Goal: Task Accomplishment & Management: Complete application form

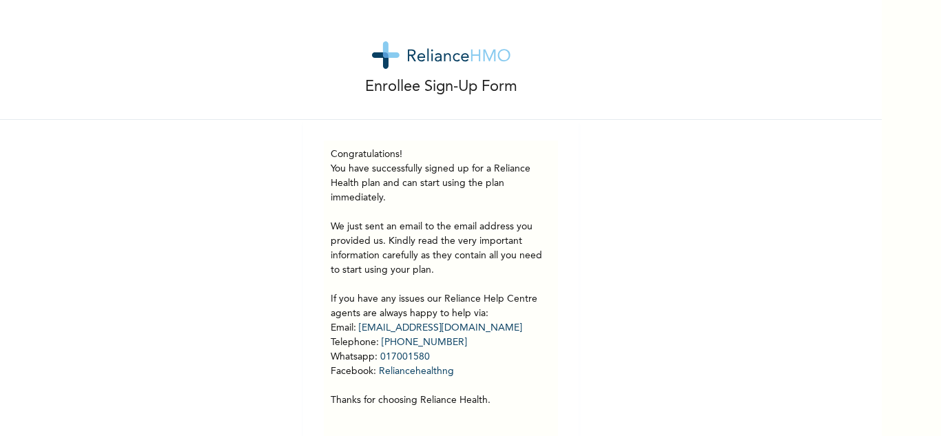
click at [507, 142] on div "Congratulations! You have successfully signed up for a Reliance Health plan and…" at bounding box center [441, 292] width 234 height 303
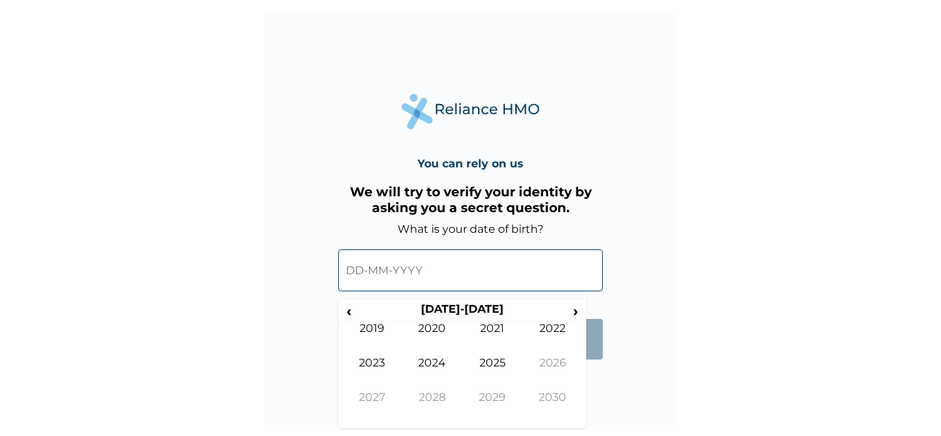
click at [408, 280] on input "text" at bounding box center [470, 270] width 265 height 42
click at [353, 315] on span "‹" at bounding box center [349, 310] width 14 height 17
click at [486, 355] on td "1991" at bounding box center [492, 339] width 61 height 34
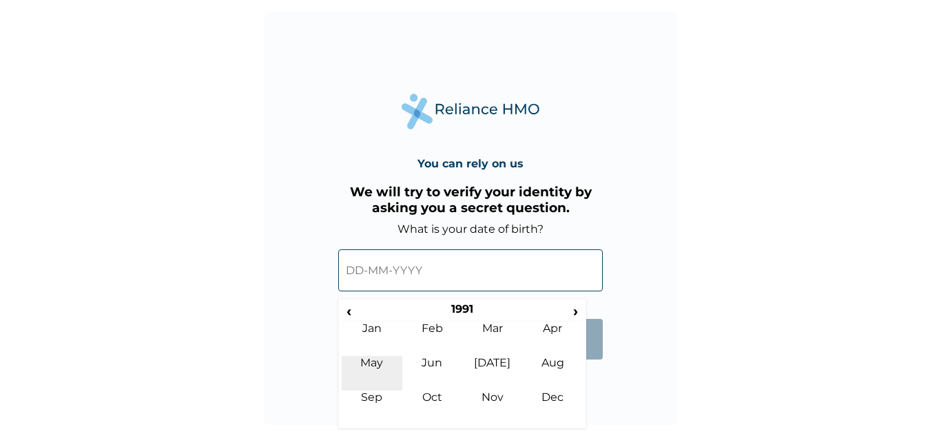
click at [371, 364] on td "May" at bounding box center [372, 373] width 61 height 34
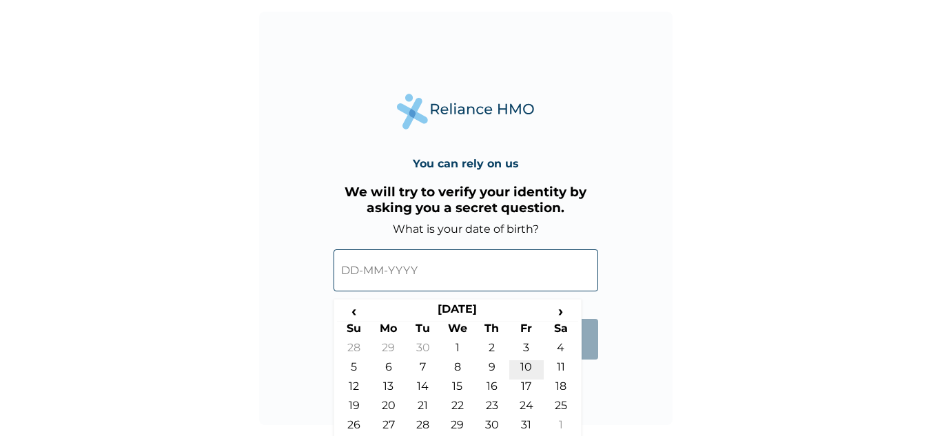
click at [521, 362] on td "10" at bounding box center [526, 369] width 34 height 19
click at [449, 279] on input "10-05-1991" at bounding box center [465, 270] width 265 height 42
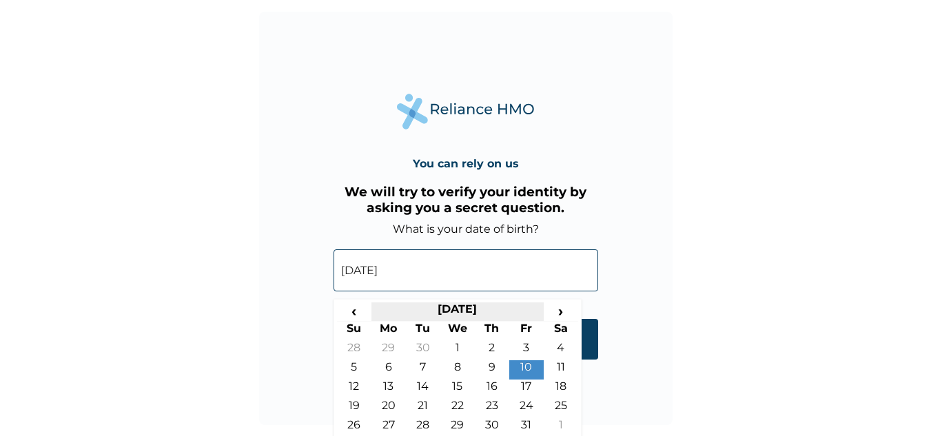
click at [466, 313] on th "May 1991" at bounding box center [457, 311] width 172 height 19
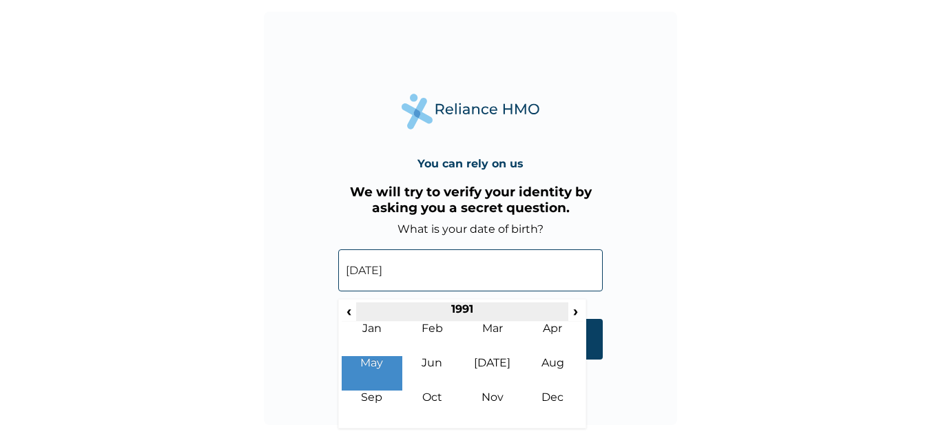
click at [462, 312] on th "1991" at bounding box center [461, 311] width 211 height 19
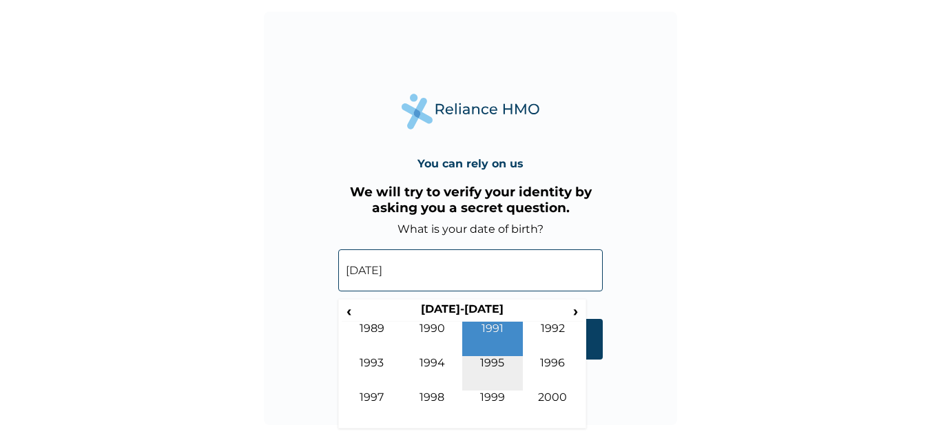
click at [491, 363] on td "1995" at bounding box center [492, 373] width 61 height 34
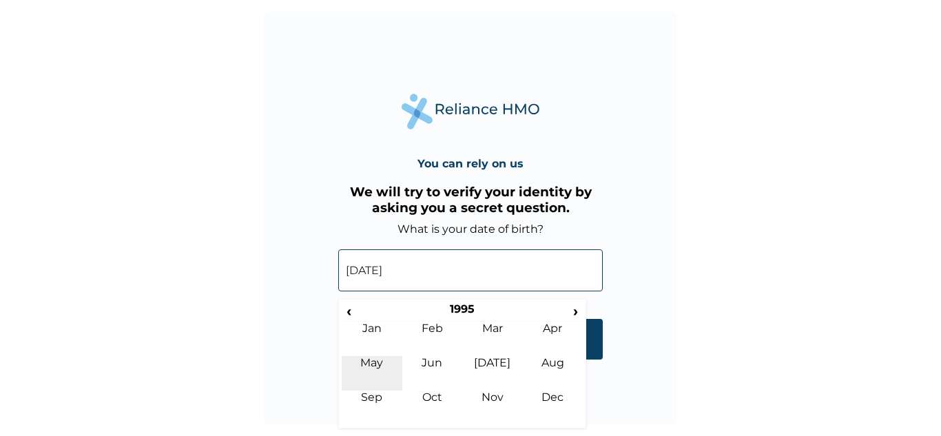
click at [362, 360] on td "May" at bounding box center [372, 373] width 61 height 34
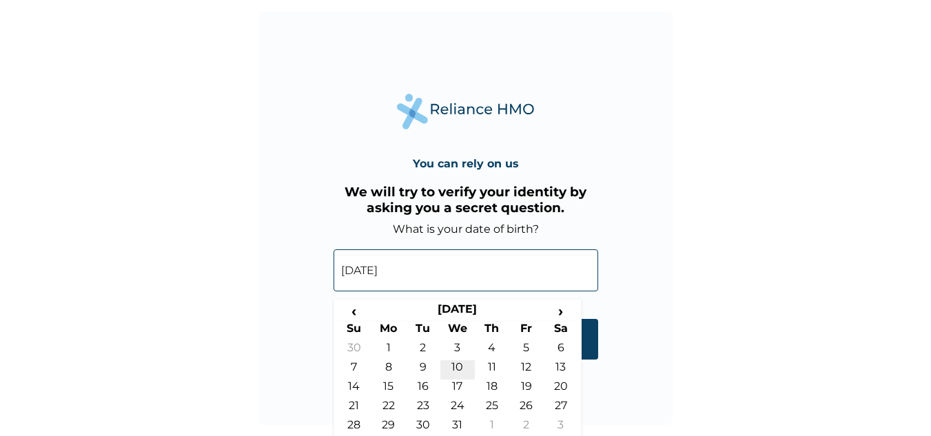
click at [457, 366] on td "10" at bounding box center [457, 369] width 34 height 19
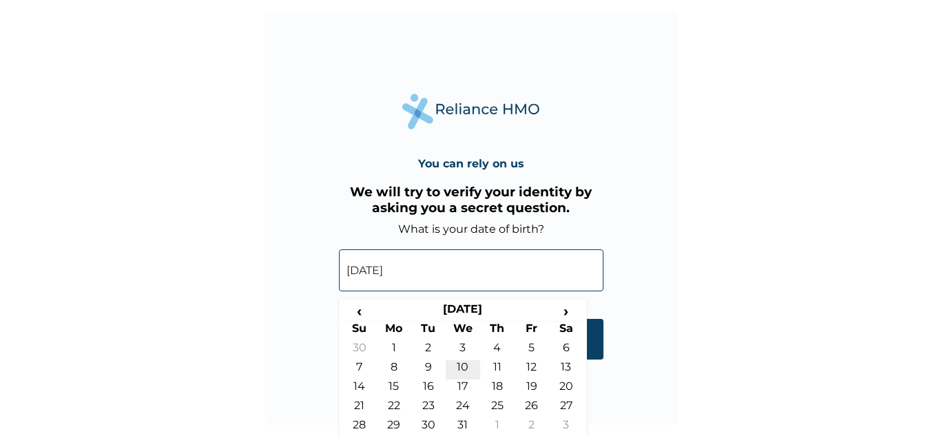
type input "10-05-1995"
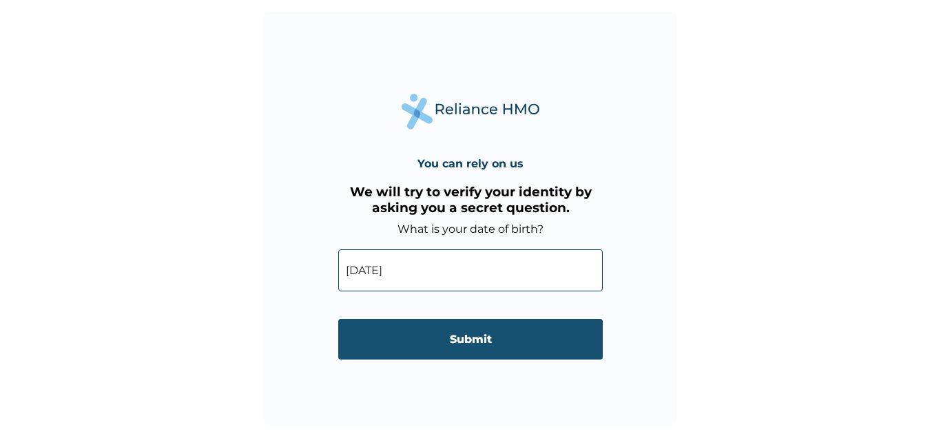
click at [468, 340] on input "Submit" at bounding box center [470, 339] width 265 height 41
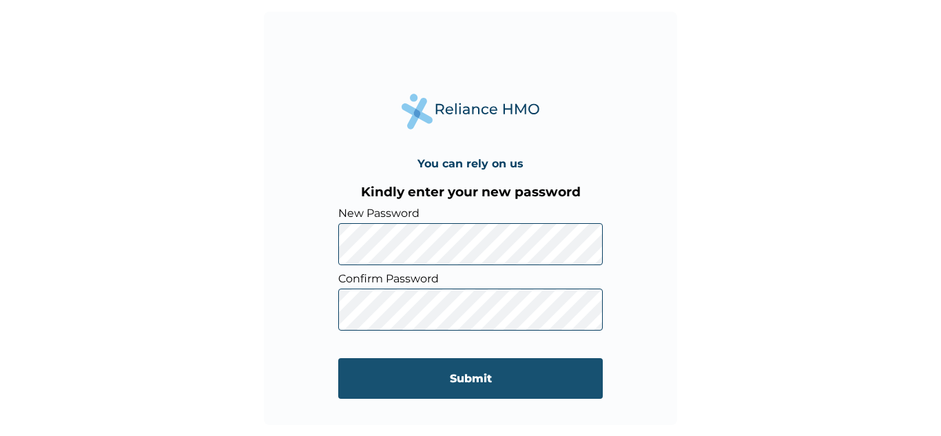
click at [480, 385] on input "Submit" at bounding box center [470, 378] width 265 height 41
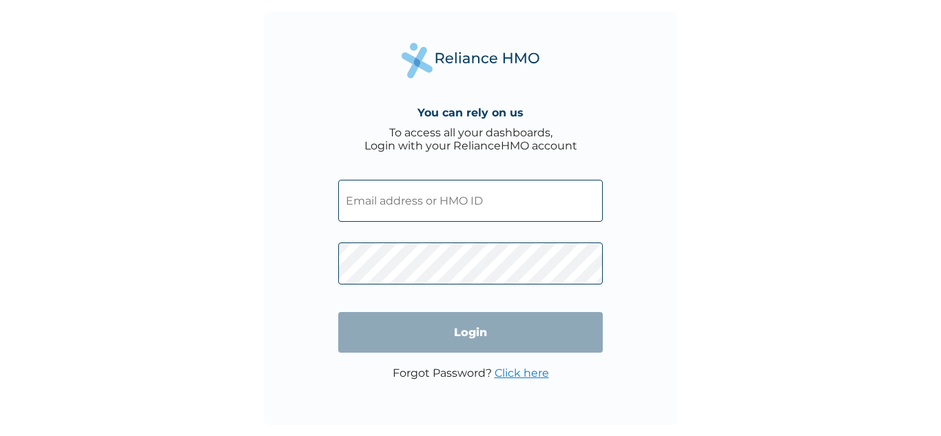
click at [461, 202] on input "text" at bounding box center [470, 201] width 265 height 42
